Goal: Task Accomplishment & Management: Use online tool/utility

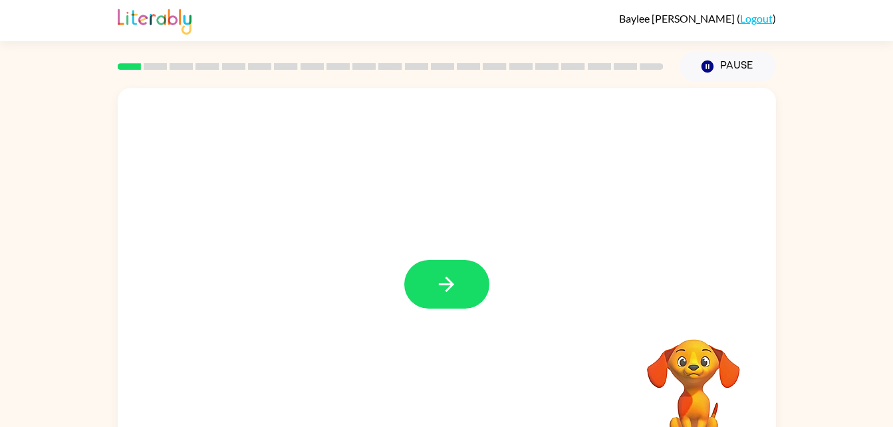
drag, startPoint x: 447, startPoint y: 291, endPoint x: 396, endPoint y: 321, distance: 58.7
click at [396, 321] on div at bounding box center [447, 278] width 658 height 380
click at [439, 291] on icon "button" at bounding box center [446, 284] width 23 height 23
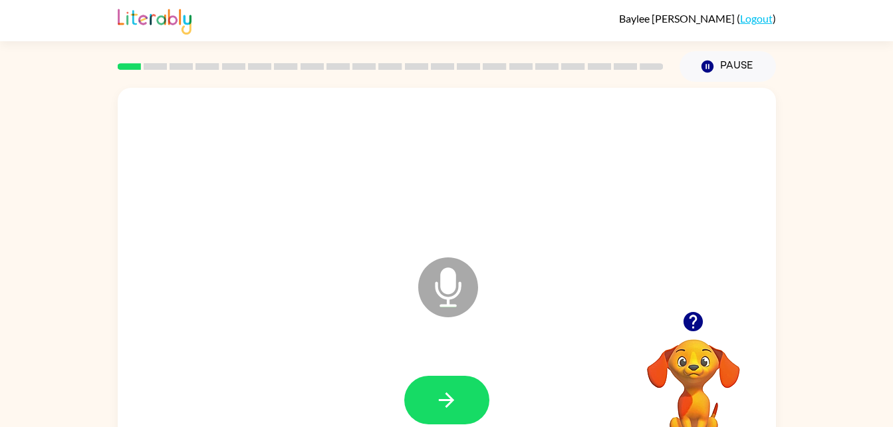
click at [454, 279] on icon "Microphone The Microphone is here when it is your turn to talk" at bounding box center [515, 304] width 200 height 100
click at [449, 295] on icon at bounding box center [448, 287] width 60 height 60
click at [454, 398] on icon "button" at bounding box center [446, 399] width 23 height 23
click at [441, 405] on icon "button" at bounding box center [446, 399] width 23 height 23
drag, startPoint x: 443, startPoint y: 402, endPoint x: 696, endPoint y: 256, distance: 292.3
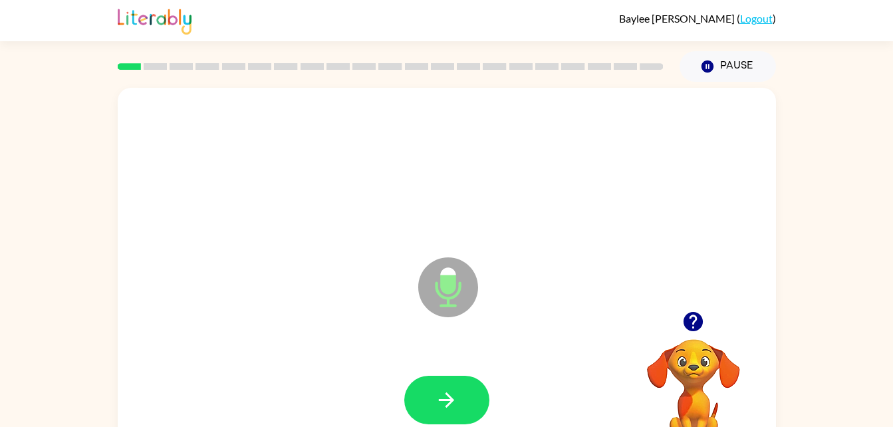
click at [696, 256] on div "Microphone The Microphone is here when it is your turn to talk" at bounding box center [415, 254] width 568 height 48
click at [469, 388] on button "button" at bounding box center [446, 400] width 85 height 49
click at [456, 405] on icon "button" at bounding box center [446, 399] width 23 height 23
click at [470, 387] on button "button" at bounding box center [446, 400] width 85 height 49
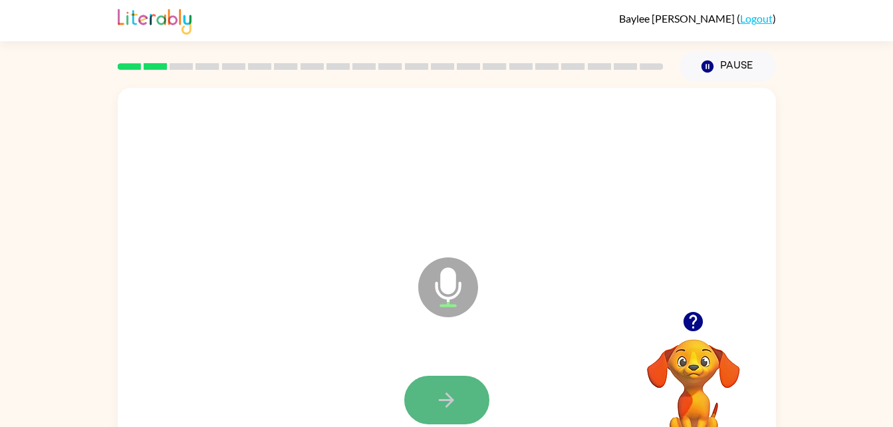
click at [424, 404] on button "button" at bounding box center [446, 400] width 85 height 49
click at [442, 398] on icon "button" at bounding box center [446, 399] width 23 height 23
click at [474, 388] on button "button" at bounding box center [446, 400] width 85 height 49
click at [434, 404] on button "button" at bounding box center [446, 400] width 85 height 49
click at [430, 394] on button "button" at bounding box center [446, 400] width 85 height 49
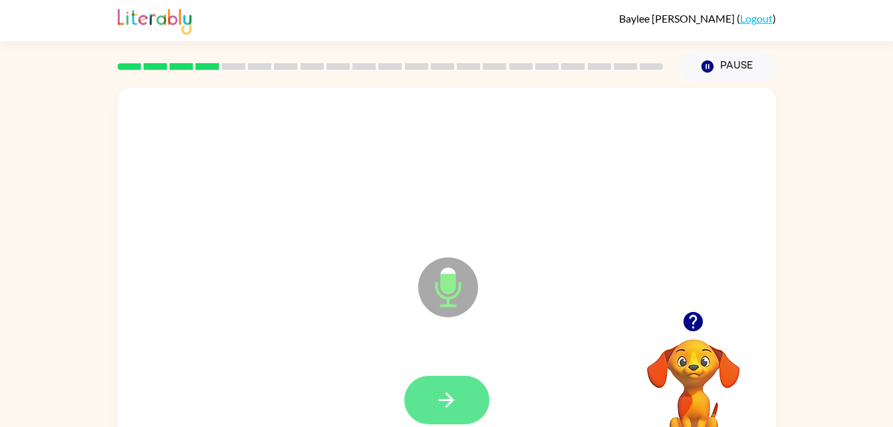
click at [476, 390] on button "button" at bounding box center [446, 400] width 85 height 49
click at [442, 398] on icon "button" at bounding box center [446, 399] width 23 height 23
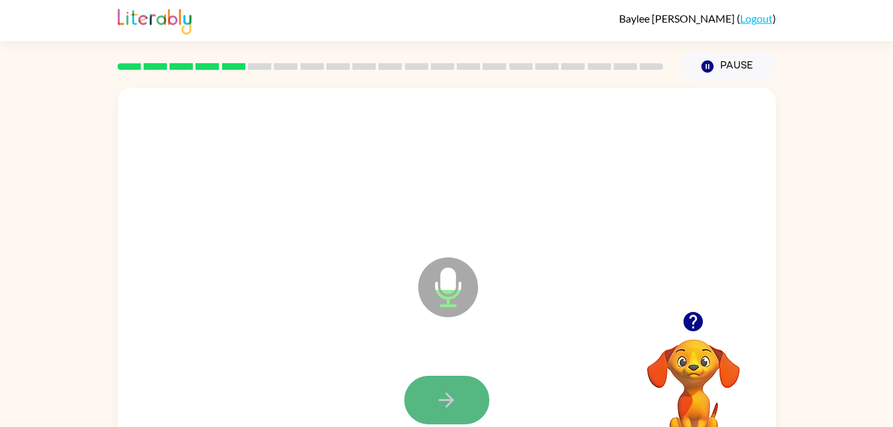
click at [458, 392] on button "button" at bounding box center [446, 400] width 85 height 49
click at [464, 384] on button "button" at bounding box center [446, 400] width 85 height 49
click at [465, 393] on button "button" at bounding box center [446, 400] width 85 height 49
click at [428, 404] on button "button" at bounding box center [446, 400] width 85 height 49
click at [443, 398] on icon "button" at bounding box center [446, 399] width 23 height 23
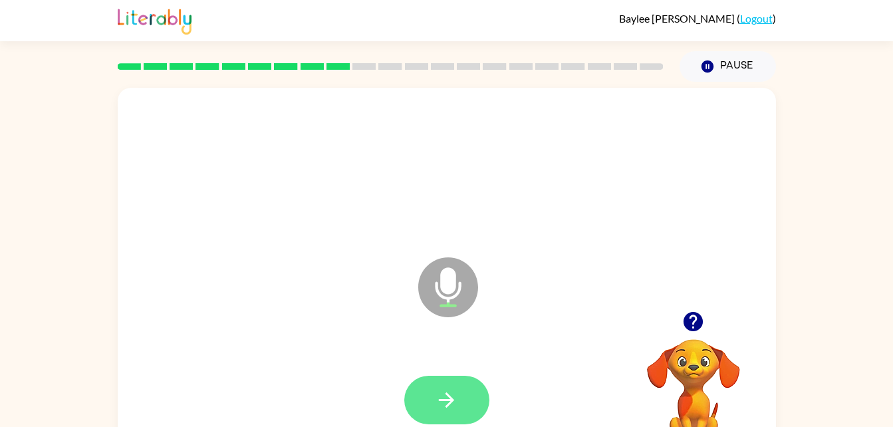
click at [452, 406] on icon "button" at bounding box center [446, 399] width 23 height 23
click at [460, 398] on button "button" at bounding box center [446, 400] width 85 height 49
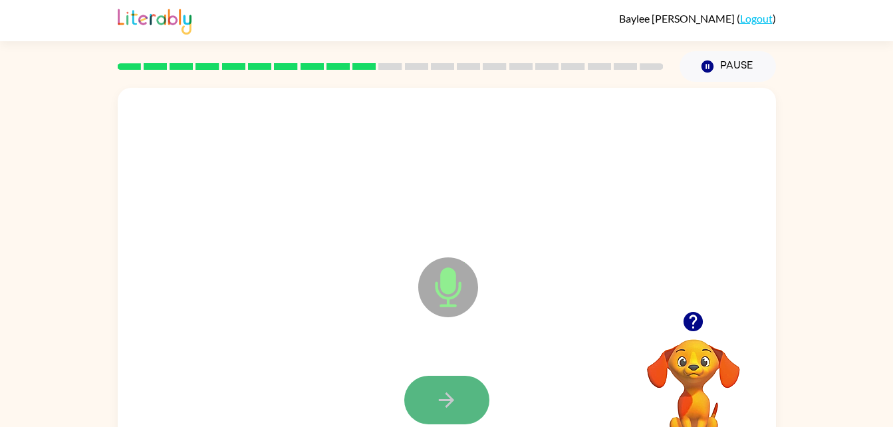
click at [436, 390] on icon "button" at bounding box center [446, 399] width 23 height 23
click at [462, 396] on button "button" at bounding box center [446, 400] width 85 height 49
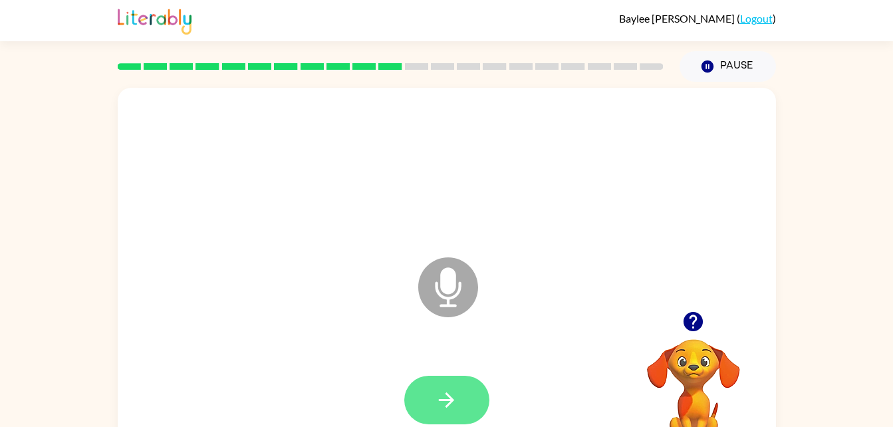
click at [433, 400] on button "button" at bounding box center [446, 400] width 85 height 49
click at [456, 394] on icon "button" at bounding box center [446, 399] width 23 height 23
click at [473, 398] on button "button" at bounding box center [446, 400] width 85 height 49
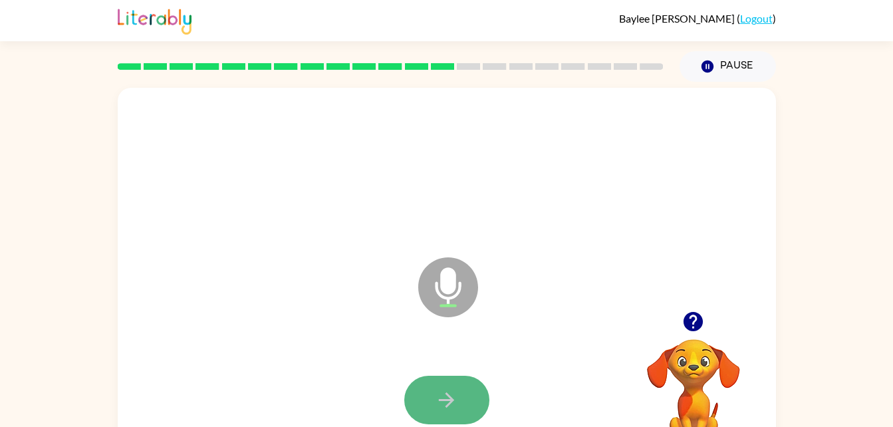
click at [450, 393] on icon "button" at bounding box center [446, 399] width 23 height 23
click at [472, 408] on button "button" at bounding box center [446, 400] width 85 height 49
click at [450, 400] on icon "button" at bounding box center [446, 399] width 15 height 15
click at [468, 402] on button "button" at bounding box center [446, 400] width 85 height 49
click at [461, 406] on button "button" at bounding box center [446, 400] width 85 height 49
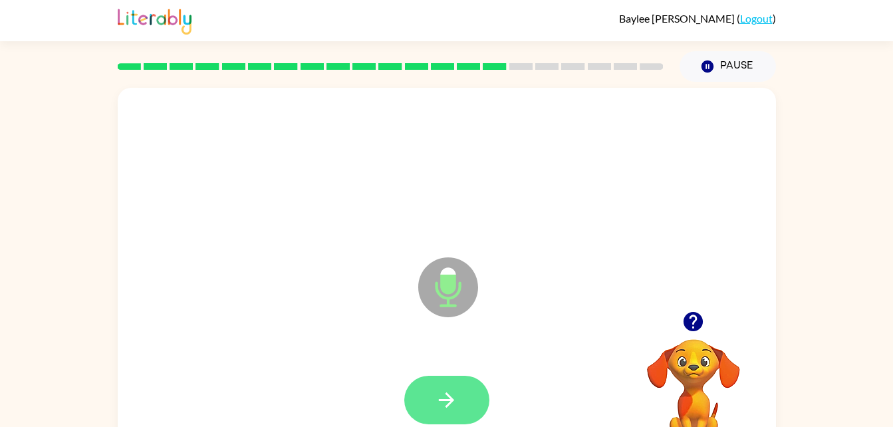
click at [462, 411] on button "button" at bounding box center [446, 400] width 85 height 49
click at [454, 396] on icon "button" at bounding box center [446, 399] width 23 height 23
click at [472, 400] on button "button" at bounding box center [446, 400] width 85 height 49
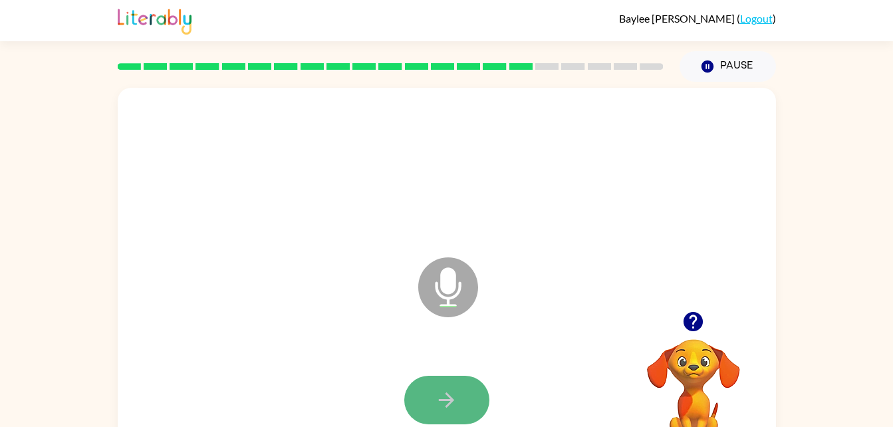
click at [445, 394] on icon "button" at bounding box center [446, 399] width 23 height 23
click at [478, 395] on button "button" at bounding box center [446, 400] width 85 height 49
click at [472, 392] on button "button" at bounding box center [446, 400] width 85 height 49
click at [448, 417] on button "button" at bounding box center [446, 400] width 85 height 49
click at [474, 396] on button "button" at bounding box center [446, 400] width 85 height 49
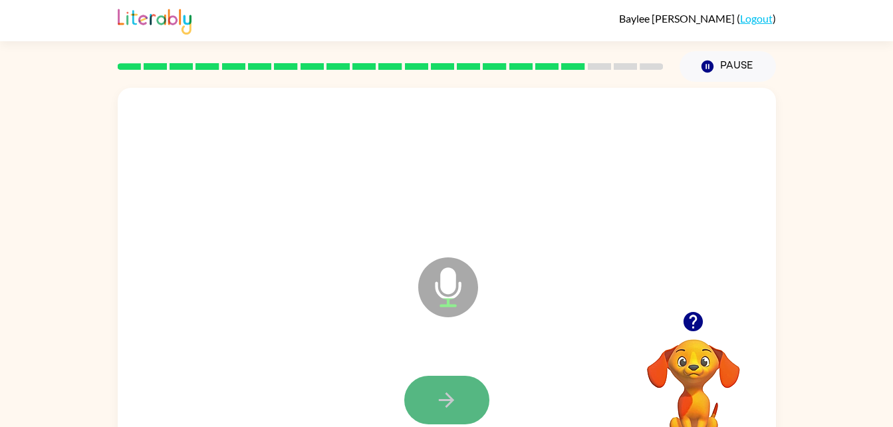
click at [474, 398] on button "button" at bounding box center [446, 400] width 85 height 49
click at [463, 404] on button "button" at bounding box center [446, 400] width 85 height 49
click at [442, 382] on button "button" at bounding box center [446, 400] width 85 height 49
click at [478, 392] on button "button" at bounding box center [446, 400] width 85 height 49
click at [476, 399] on button "button" at bounding box center [446, 400] width 85 height 49
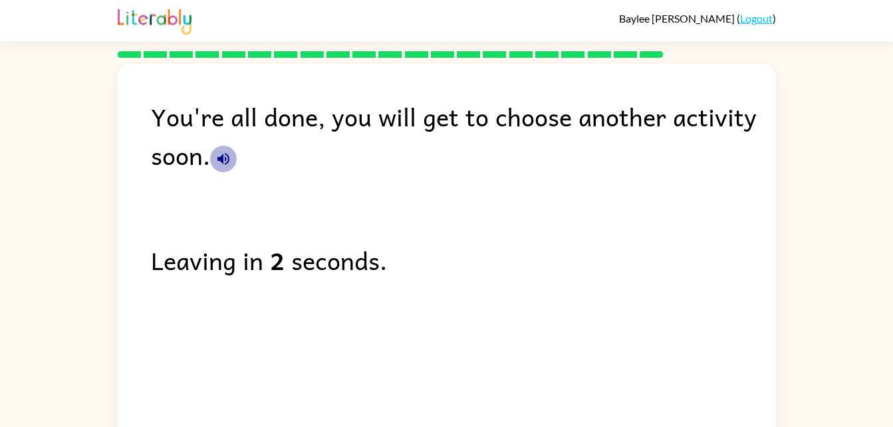
click at [222, 153] on icon "button" at bounding box center [223, 159] width 16 height 16
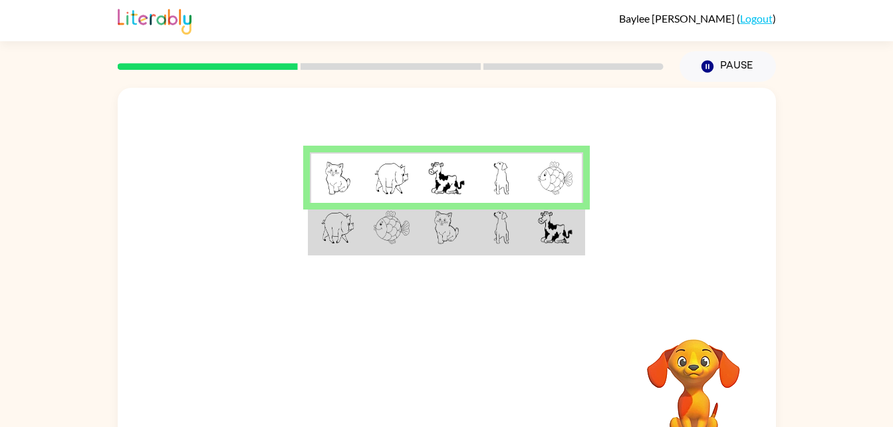
click at [359, 237] on td at bounding box center [337, 228] width 55 height 51
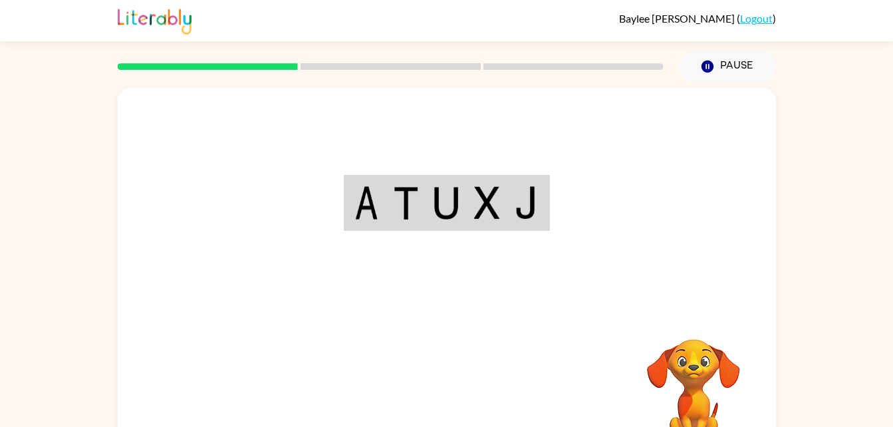
click at [458, 392] on div "Your browser must support playing .mp4 files to use Literably. Please try using…" at bounding box center [447, 278] width 658 height 380
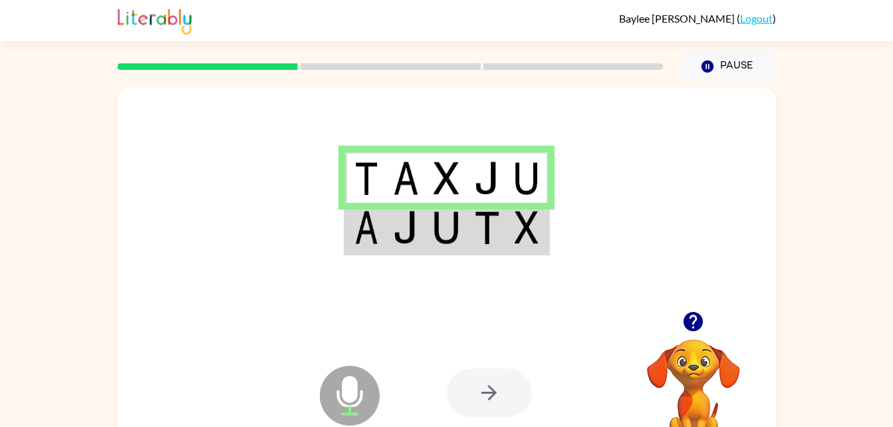
click at [423, 244] on td at bounding box center [406, 228] width 41 height 51
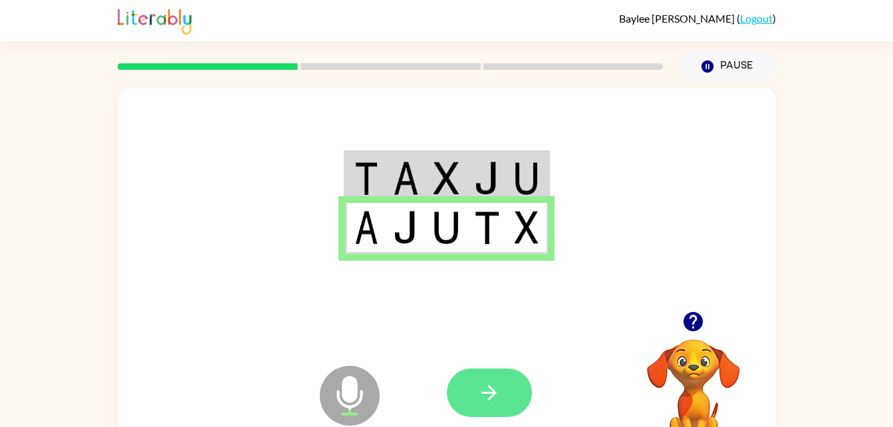
click at [491, 386] on icon "button" at bounding box center [489, 392] width 23 height 23
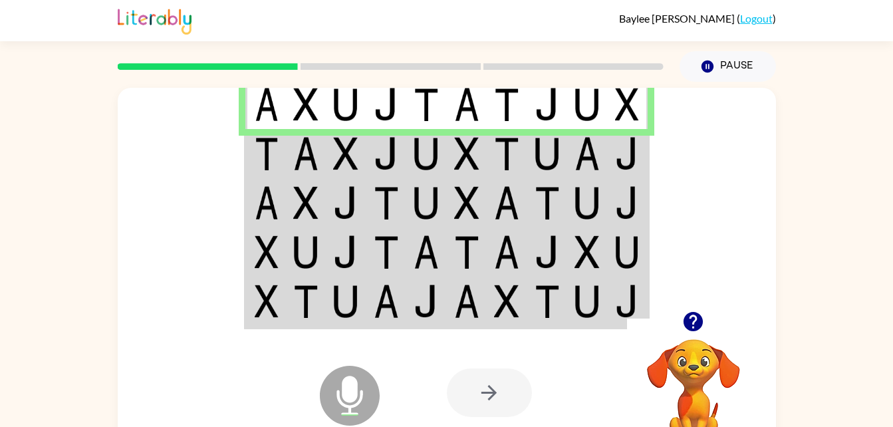
click at [601, 144] on td at bounding box center [587, 153] width 41 height 49
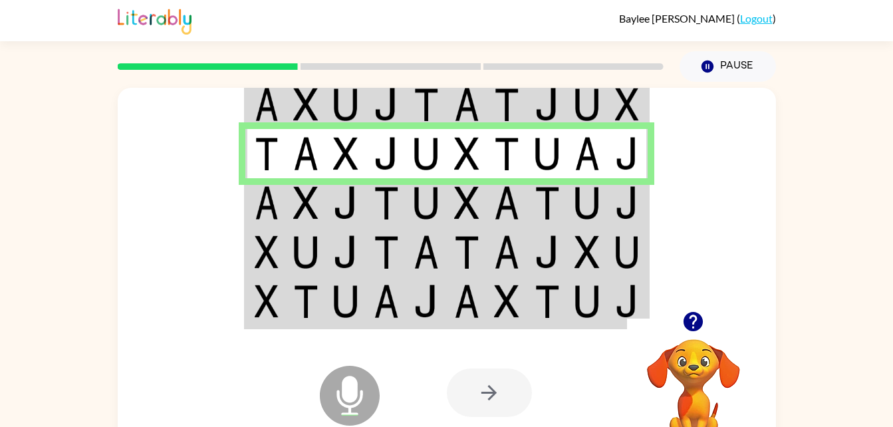
click at [631, 204] on img at bounding box center [627, 202] width 24 height 33
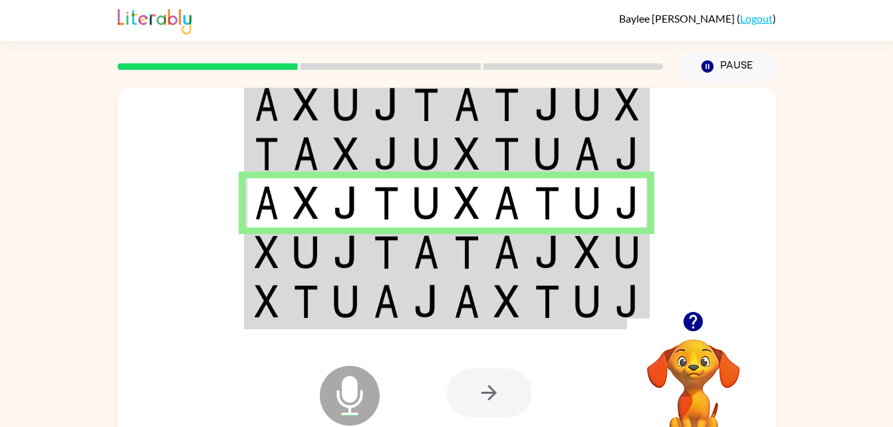
click at [632, 243] on img at bounding box center [627, 251] width 24 height 33
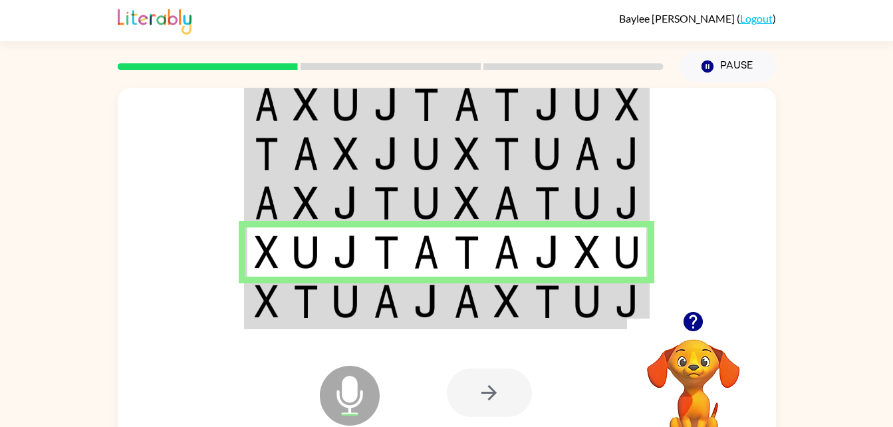
click at [628, 215] on img at bounding box center [627, 202] width 24 height 33
click at [622, 197] on img at bounding box center [627, 202] width 24 height 33
click at [507, 309] on img at bounding box center [506, 301] width 25 height 33
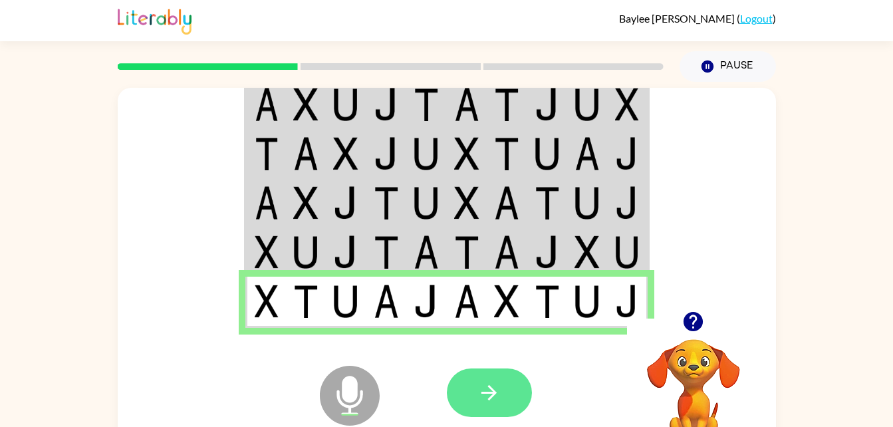
click at [505, 374] on button "button" at bounding box center [489, 392] width 85 height 49
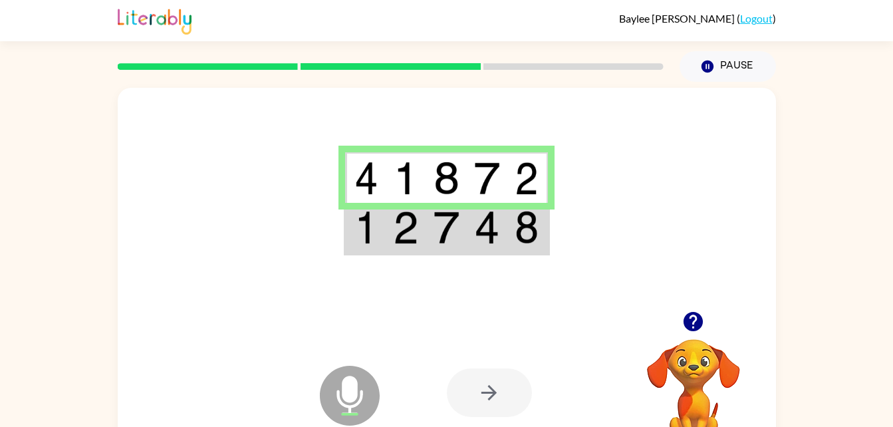
click at [506, 228] on td at bounding box center [487, 228] width 41 height 51
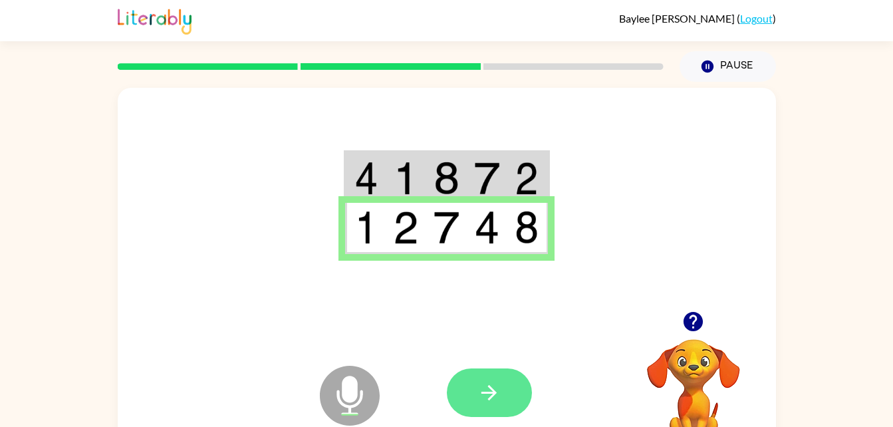
click at [477, 372] on button "button" at bounding box center [489, 392] width 85 height 49
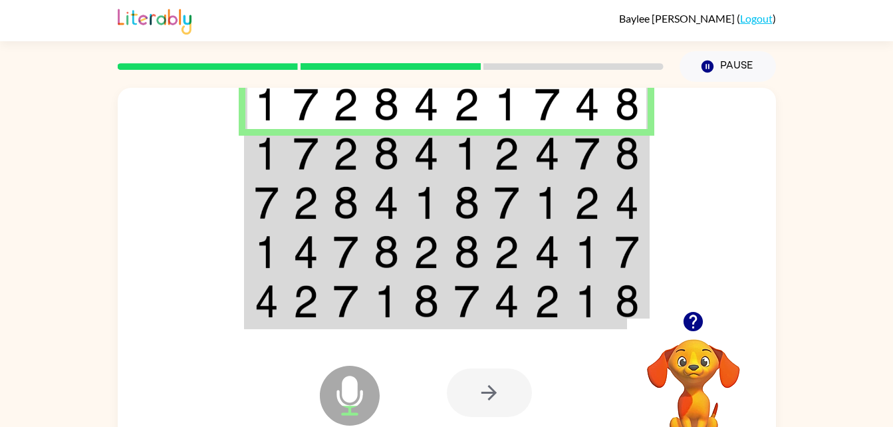
click at [617, 156] on img at bounding box center [627, 153] width 24 height 33
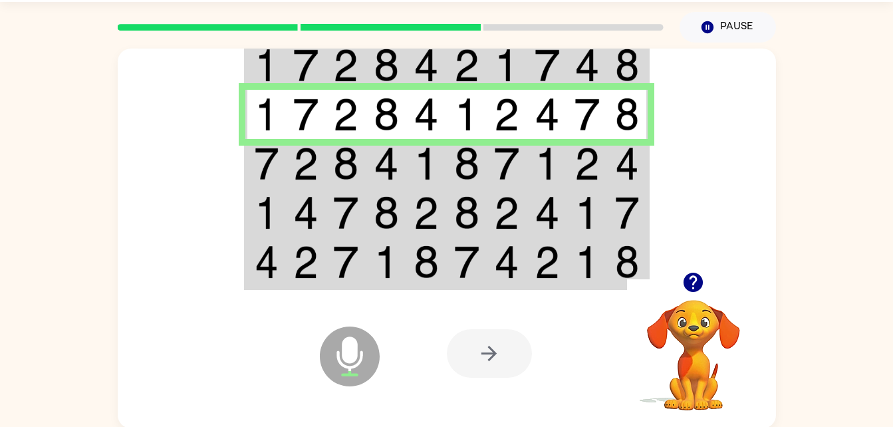
scroll to position [41, 0]
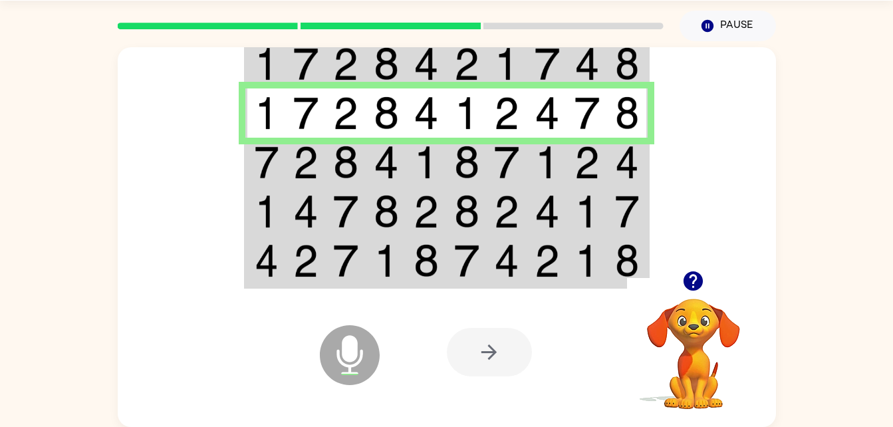
click at [607, 174] on td at bounding box center [587, 162] width 41 height 49
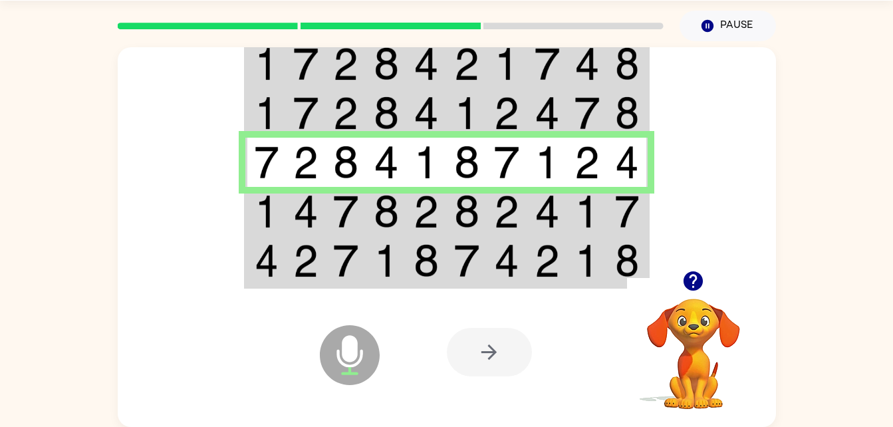
click at [554, 204] on img at bounding box center [547, 211] width 25 height 33
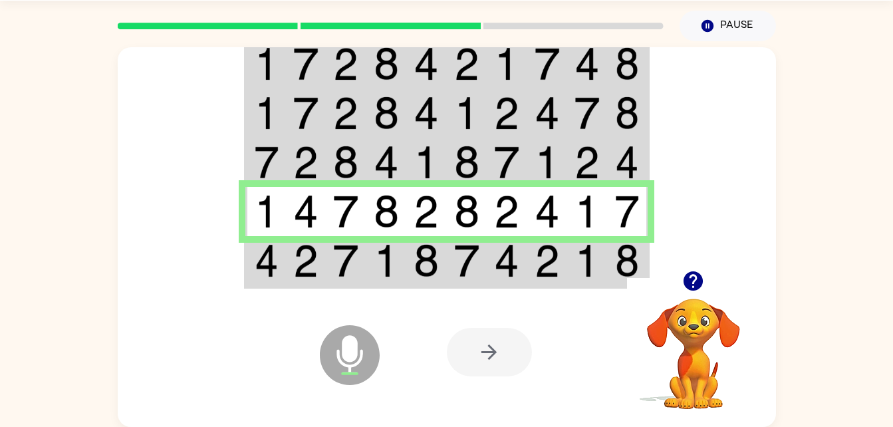
click at [615, 285] on div at bounding box center [545, 352] width 196 height 150
click at [624, 260] on img at bounding box center [627, 260] width 24 height 33
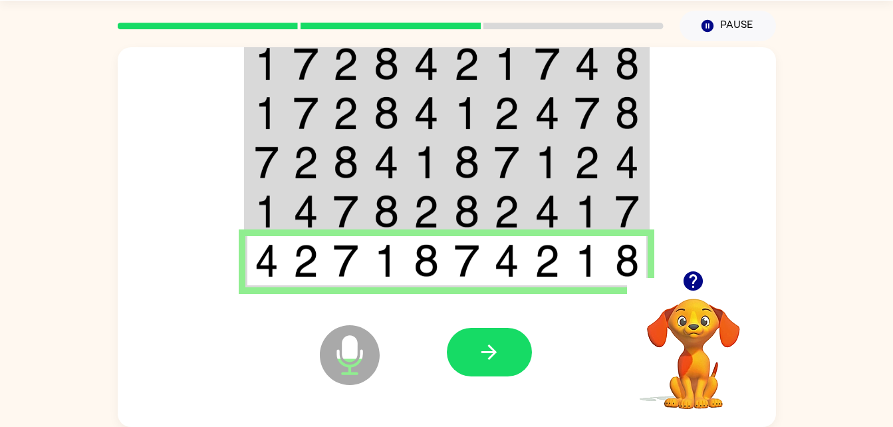
click at [508, 337] on button "button" at bounding box center [489, 352] width 85 height 49
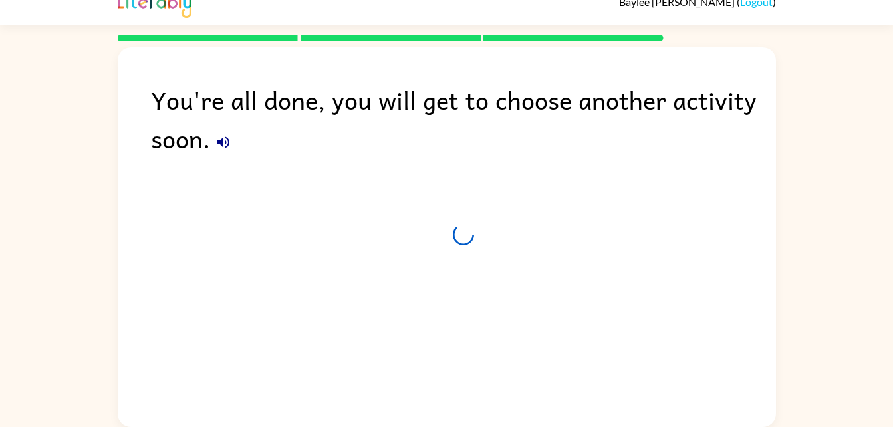
scroll to position [17, 0]
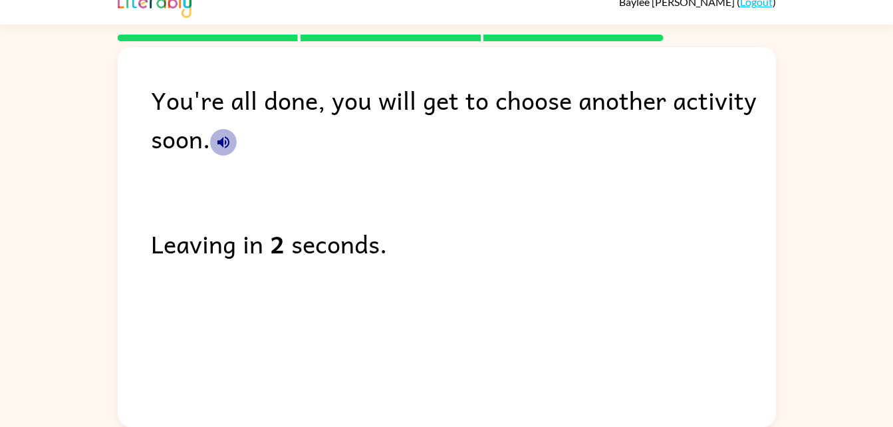
click at [225, 138] on icon "button" at bounding box center [223, 142] width 16 height 16
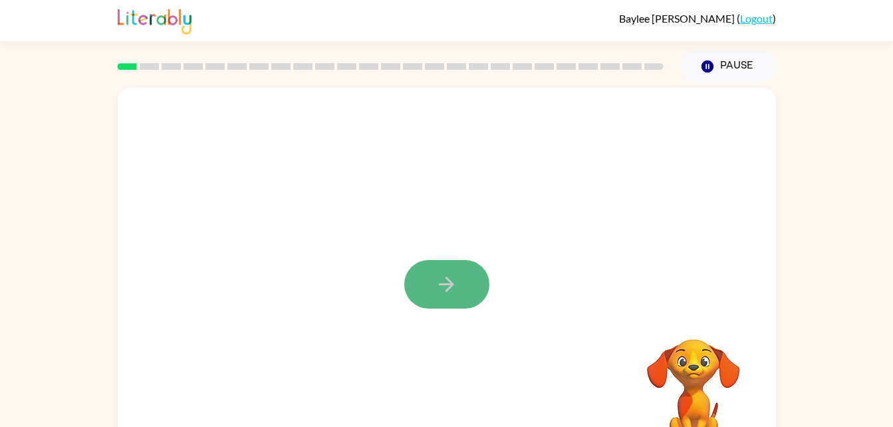
click at [453, 289] on icon "button" at bounding box center [446, 284] width 23 height 23
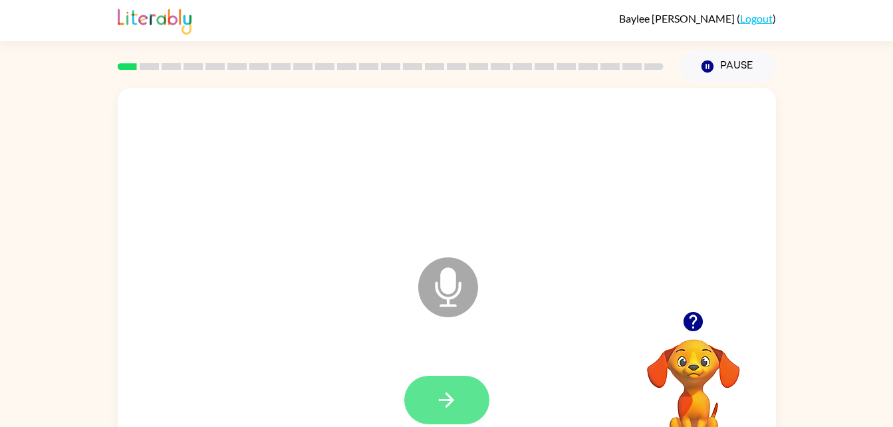
click at [436, 402] on icon "button" at bounding box center [446, 399] width 23 height 23
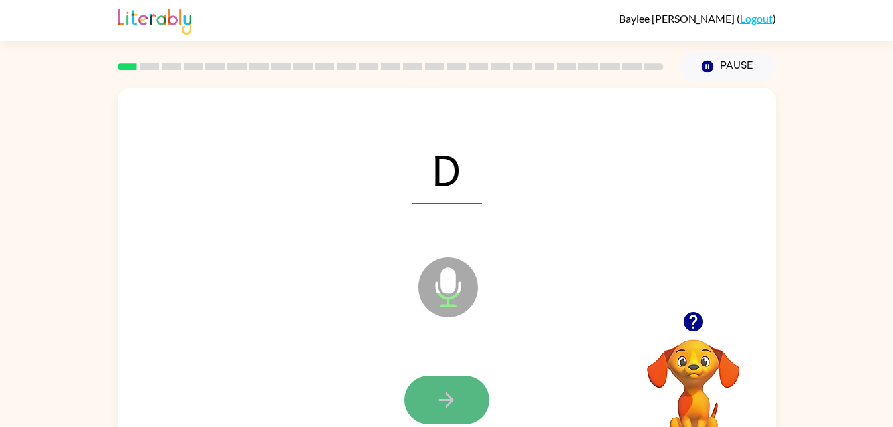
click at [442, 392] on icon "button" at bounding box center [446, 399] width 23 height 23
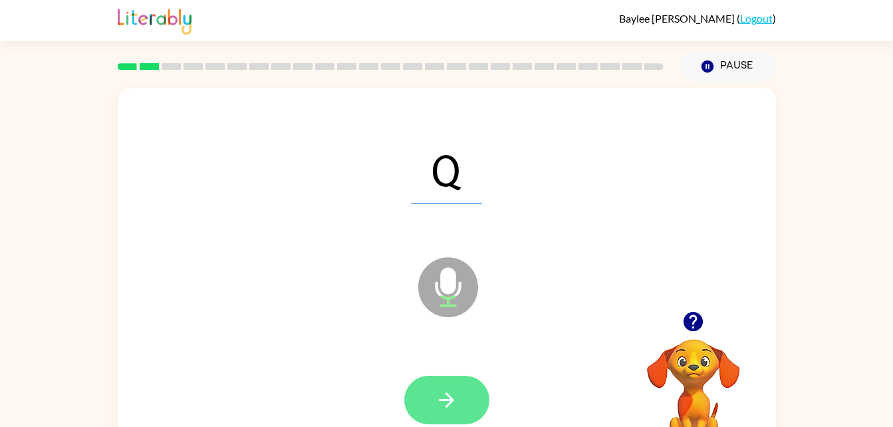
click at [421, 408] on button "button" at bounding box center [446, 400] width 85 height 49
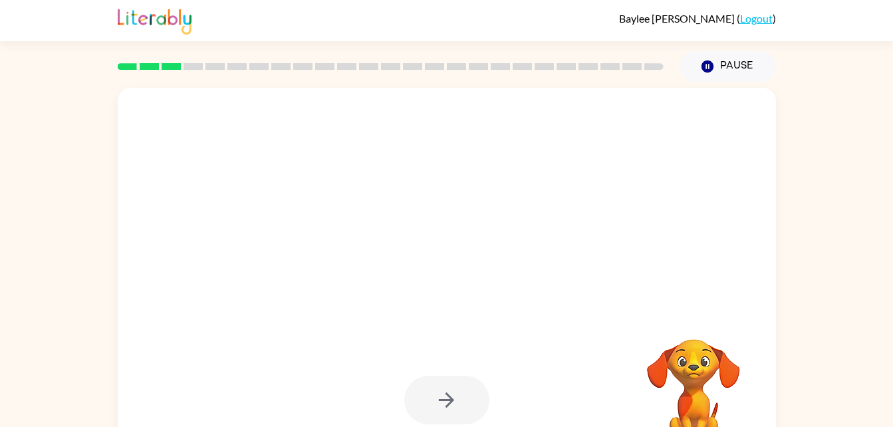
click at [408, 395] on div at bounding box center [446, 400] width 85 height 49
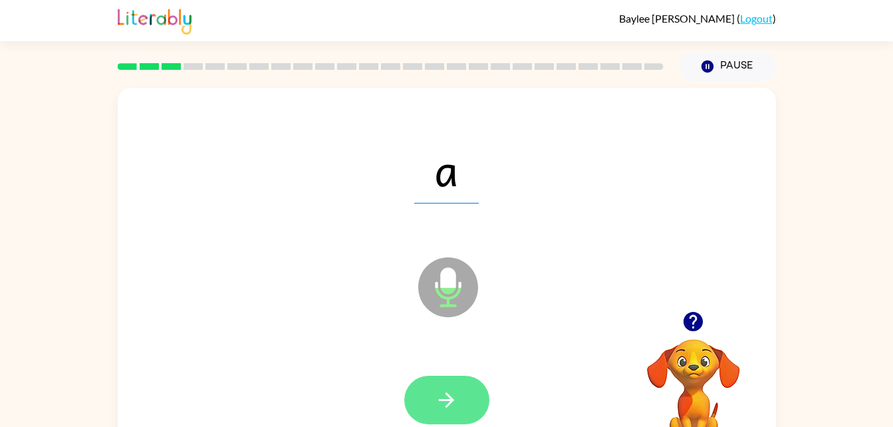
click at [441, 396] on icon "button" at bounding box center [446, 399] width 23 height 23
click at [467, 388] on button "button" at bounding box center [446, 400] width 85 height 49
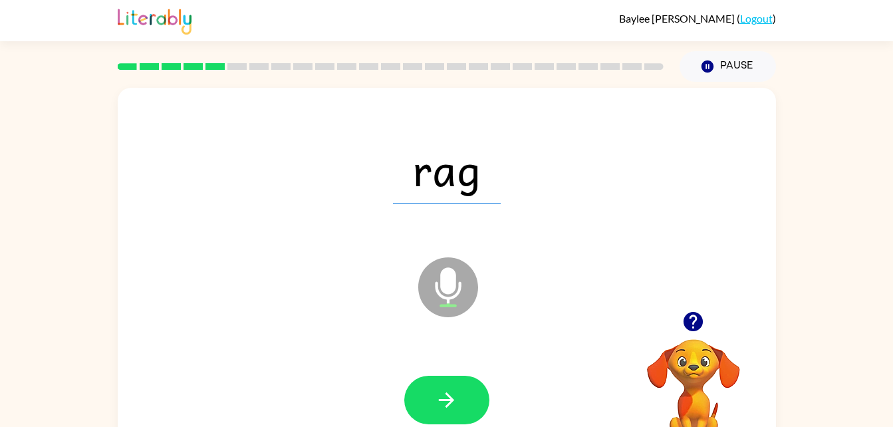
drag, startPoint x: 467, startPoint y: 388, endPoint x: 454, endPoint y: 398, distance: 15.7
click at [454, 398] on icon "button" at bounding box center [446, 399] width 23 height 23
click at [454, 398] on div at bounding box center [446, 400] width 85 height 49
drag, startPoint x: 454, startPoint y: 398, endPoint x: 664, endPoint y: 297, distance: 232.9
click at [714, 276] on div "base Microphone The Microphone is here when it is your turn to talk" at bounding box center [447, 278] width 658 height 380
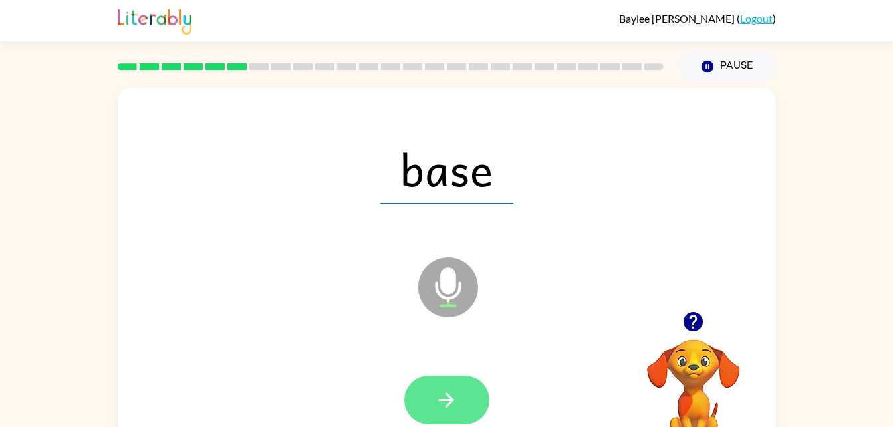
click at [466, 410] on button "button" at bounding box center [446, 400] width 85 height 49
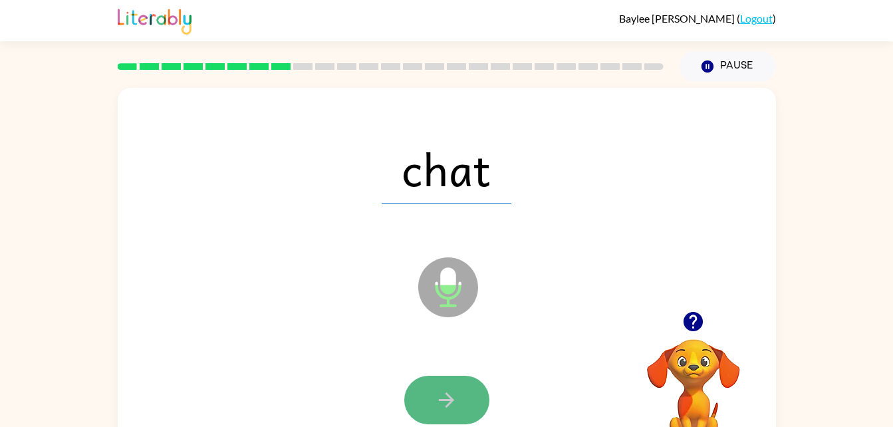
click at [457, 391] on icon "button" at bounding box center [446, 399] width 23 height 23
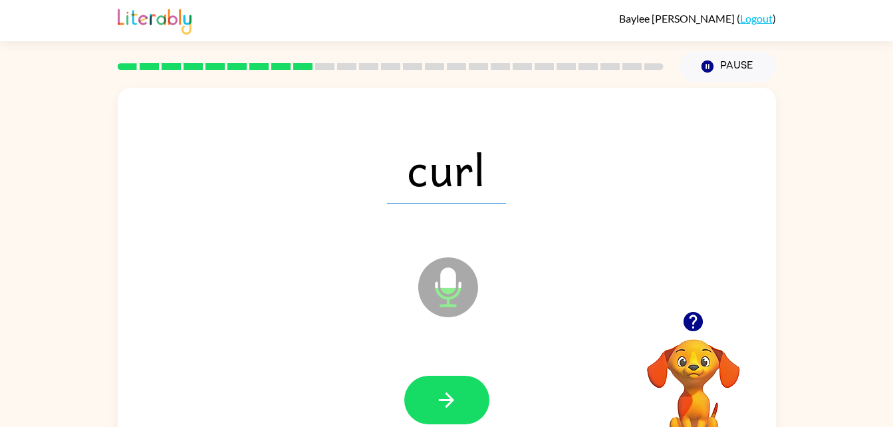
click at [474, 370] on div at bounding box center [447, 400] width 632 height 109
click at [461, 403] on button "button" at bounding box center [446, 400] width 85 height 49
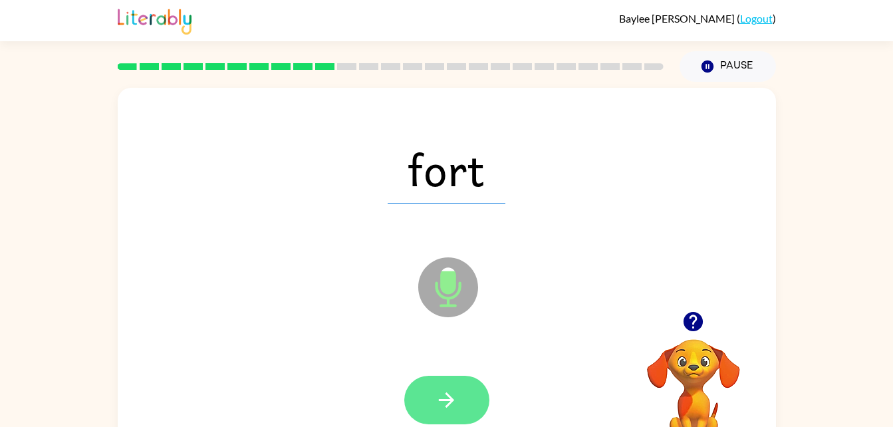
click at [466, 404] on button "button" at bounding box center [446, 400] width 85 height 49
click at [450, 385] on button "button" at bounding box center [446, 400] width 85 height 49
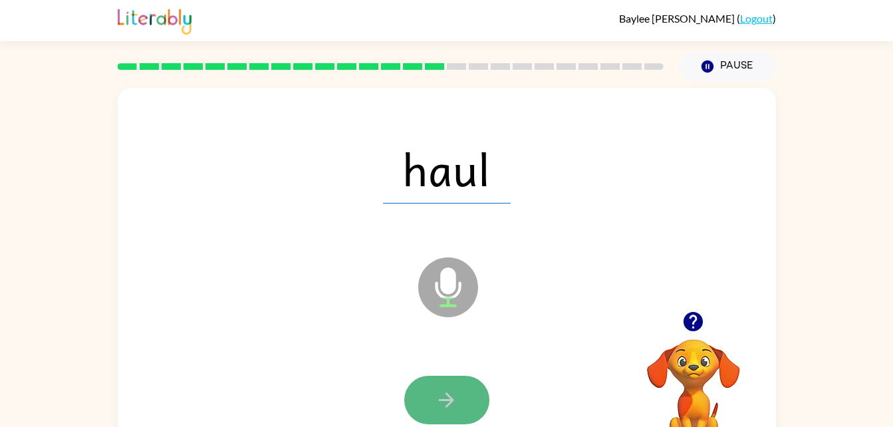
click at [465, 396] on button "button" at bounding box center [446, 400] width 85 height 49
click at [450, 379] on button "button" at bounding box center [446, 400] width 85 height 49
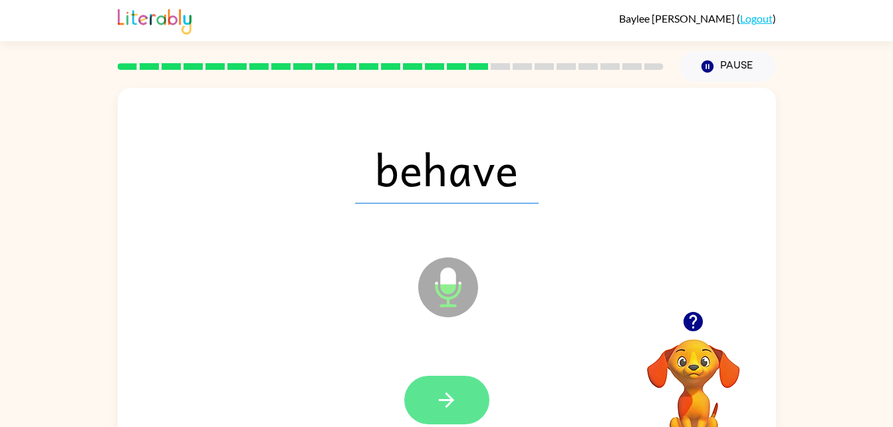
click at [450, 386] on button "button" at bounding box center [446, 400] width 85 height 49
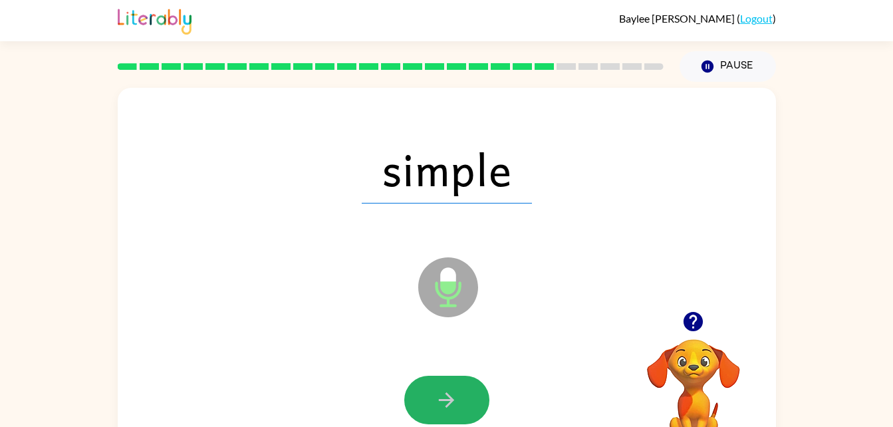
click at [454, 386] on button "button" at bounding box center [446, 400] width 85 height 49
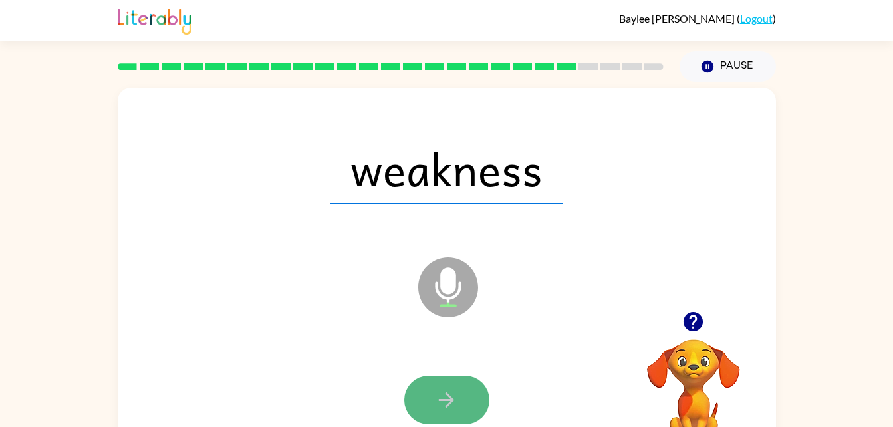
click at [450, 406] on icon "button" at bounding box center [446, 399] width 23 height 23
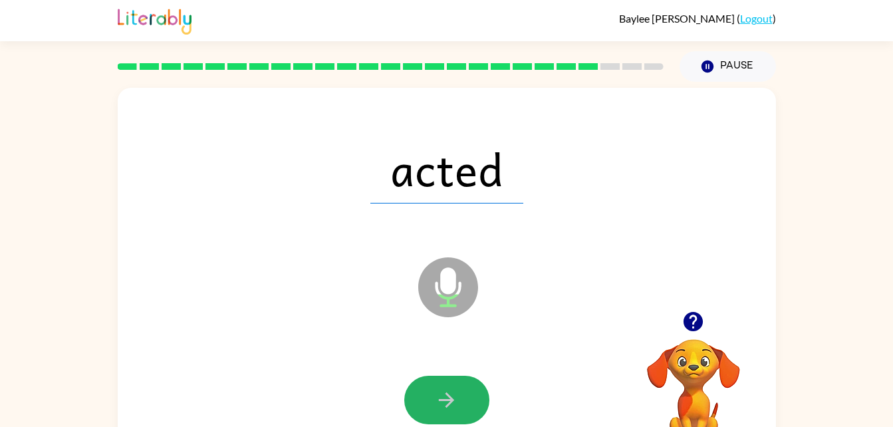
click at [442, 402] on icon "button" at bounding box center [446, 399] width 23 height 23
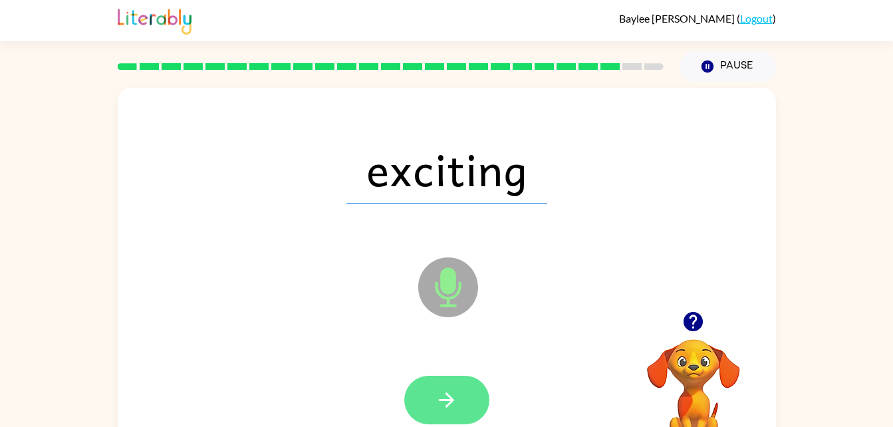
click at [454, 393] on icon "button" at bounding box center [446, 399] width 23 height 23
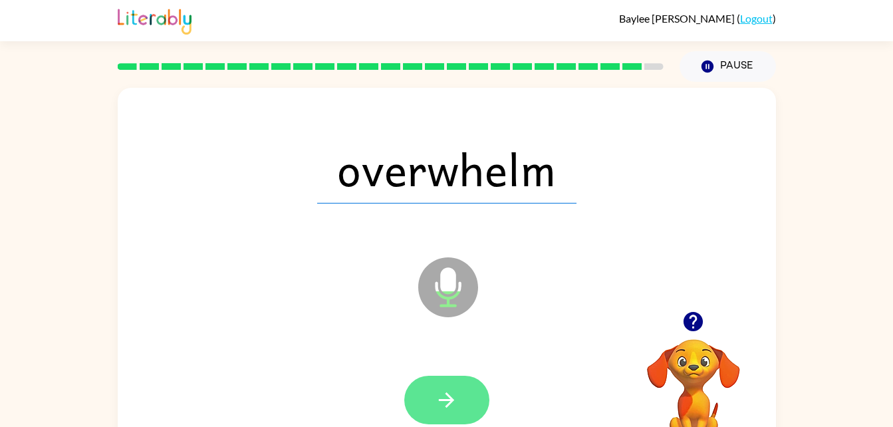
click at [455, 392] on icon "button" at bounding box center [446, 399] width 23 height 23
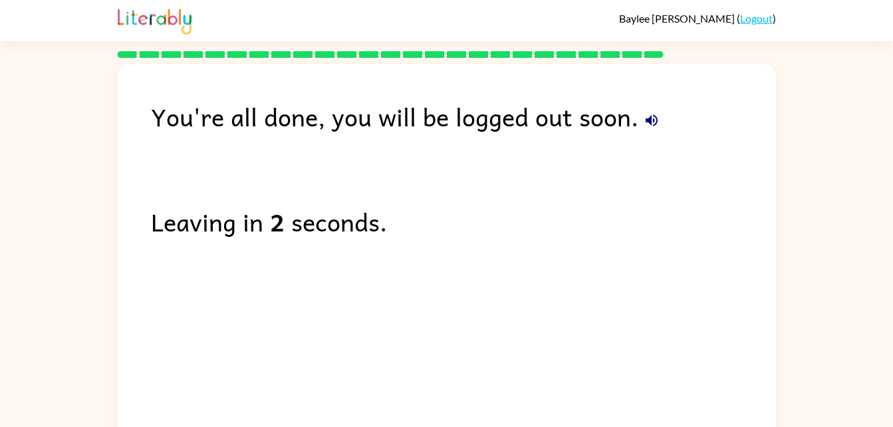
click at [648, 116] on icon "button" at bounding box center [652, 120] width 16 height 16
